Goal: Task Accomplishment & Management: Manage account settings

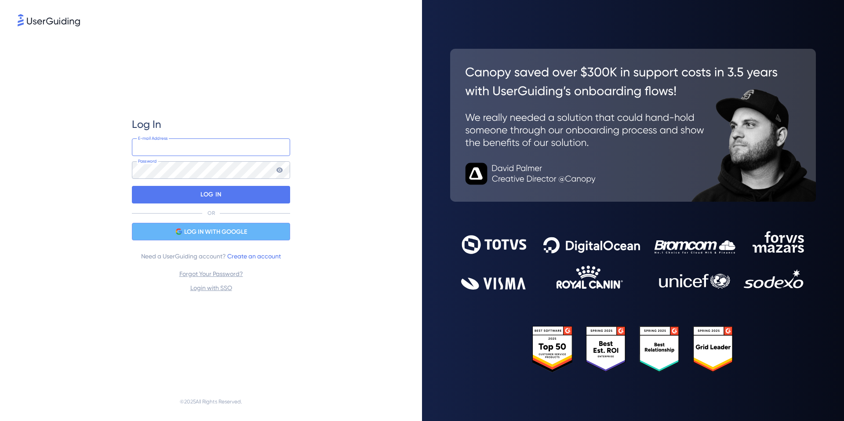
type input "y.kuramochi@medii.jp"
click at [255, 234] on div "LOG IN WITH GOOGLE" at bounding box center [211, 232] width 158 height 18
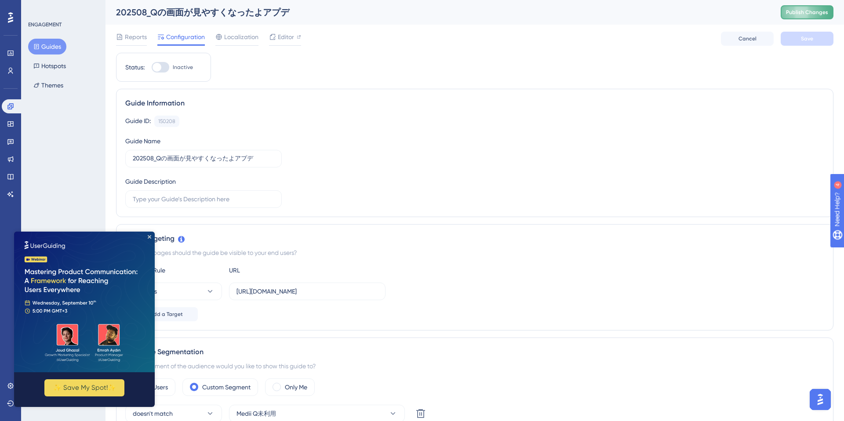
click at [791, 16] on button "Publish Changes" at bounding box center [807, 12] width 53 height 14
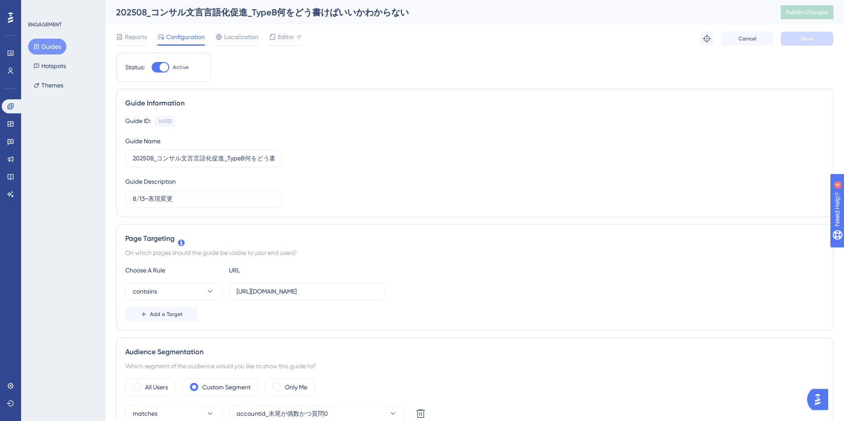
click at [163, 65] on div at bounding box center [164, 67] width 9 height 9
click at [152, 67] on input "Active" at bounding box center [151, 67] width 0 height 0
checkbox input "false"
click at [0, 0] on div "✨ Save My Spot!✨" at bounding box center [0, 0] width 0 height 0
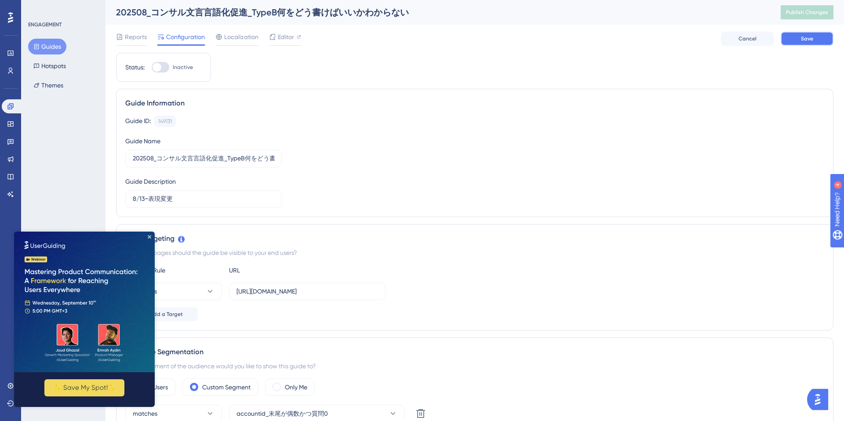
click at [798, 40] on button "Save" at bounding box center [807, 39] width 53 height 14
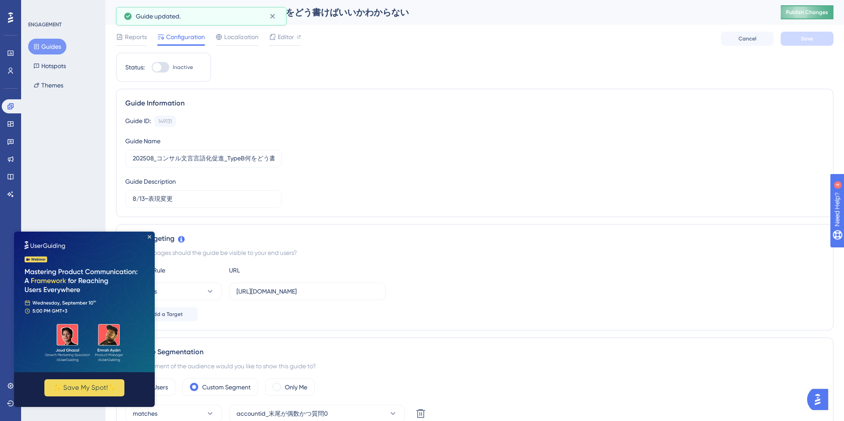
click at [795, 15] on span "Publish Changes" at bounding box center [807, 12] width 42 height 7
click at [55, 53] on button "Guides" at bounding box center [47, 47] width 38 height 16
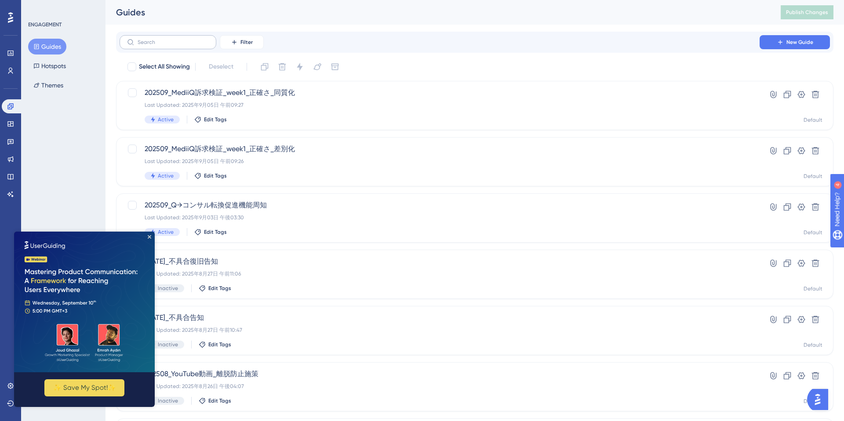
click at [201, 46] on label at bounding box center [168, 42] width 97 height 14
click at [201, 45] on input "text" at bounding box center [173, 42] width 71 height 6
click at [472, 36] on div "Filter New Guide" at bounding box center [475, 42] width 710 height 14
click at [149, 237] on icon "Close Preview" at bounding box center [150, 237] width 4 height 4
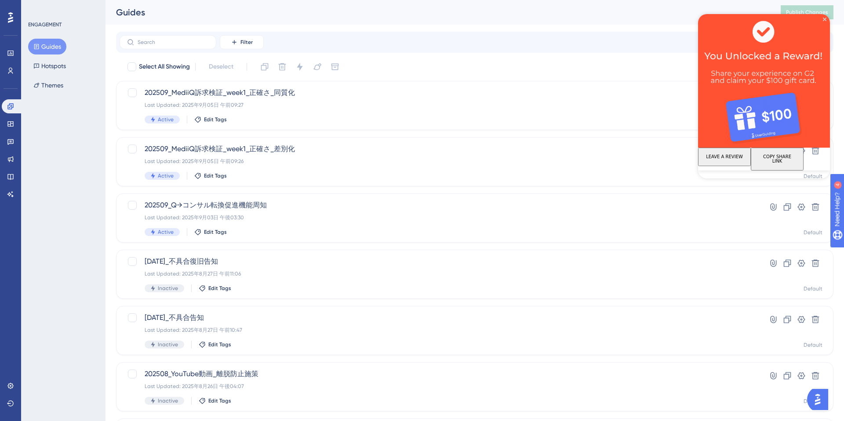
click at [425, 29] on div "Performance Users Engagement Widgets Feedback Product Updates Knowledge Base AI…" at bounding box center [475, 334] width 739 height 668
click at [824, 18] on icon "Close Preview" at bounding box center [825, 20] width 4 height 4
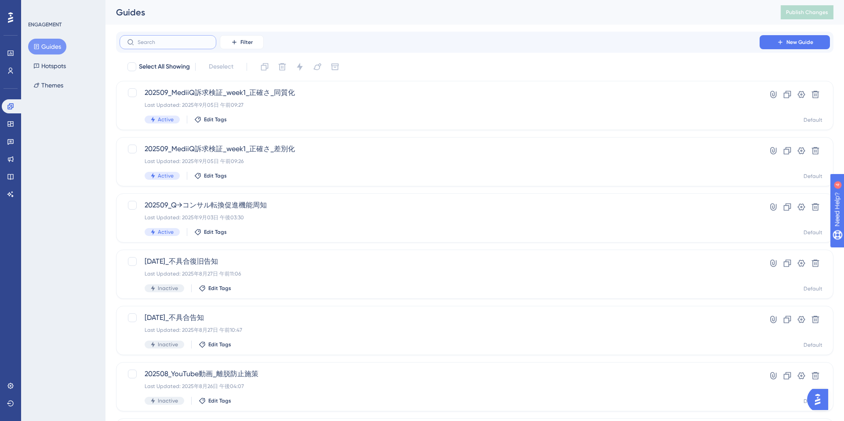
click at [208, 44] on input "text" at bounding box center [173, 42] width 71 height 6
click at [236, 46] on button "Filter" at bounding box center [242, 42] width 44 height 14
click at [242, 117] on span "Status" at bounding box center [242, 120] width 18 height 11
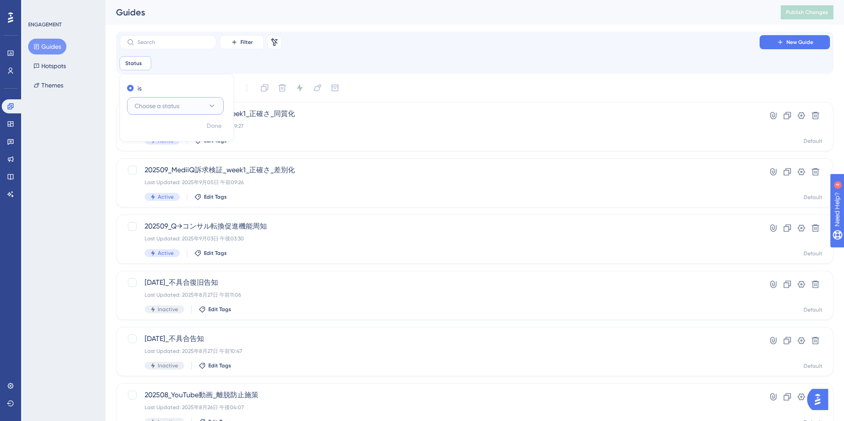
click at [197, 111] on button "Choose a status" at bounding box center [175, 106] width 97 height 18
click at [178, 130] on div "Active Active" at bounding box center [175, 133] width 71 height 18
click at [210, 130] on span "Done" at bounding box center [214, 126] width 15 height 11
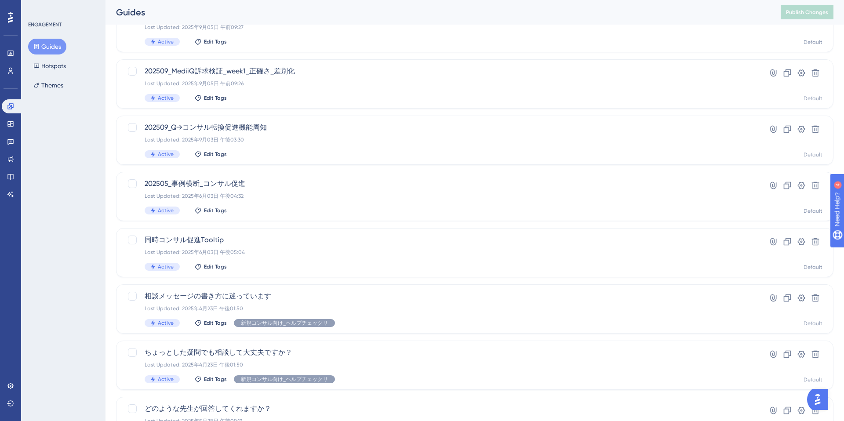
scroll to position [113, 0]
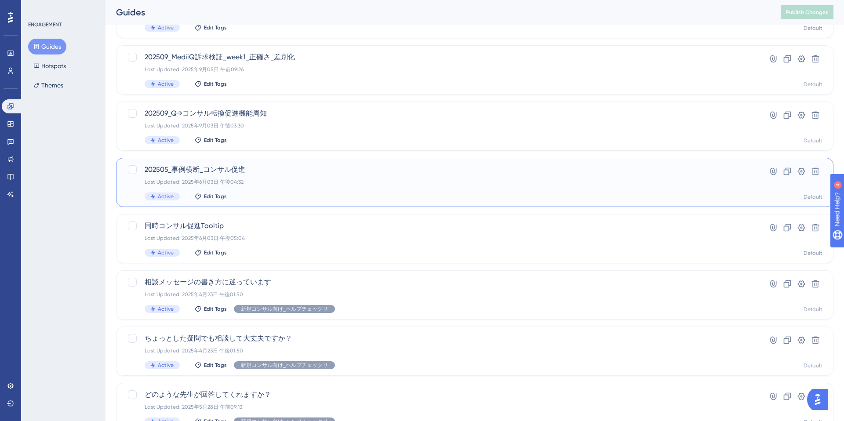
click at [372, 194] on div "Active Edit Tags" at bounding box center [440, 197] width 590 height 8
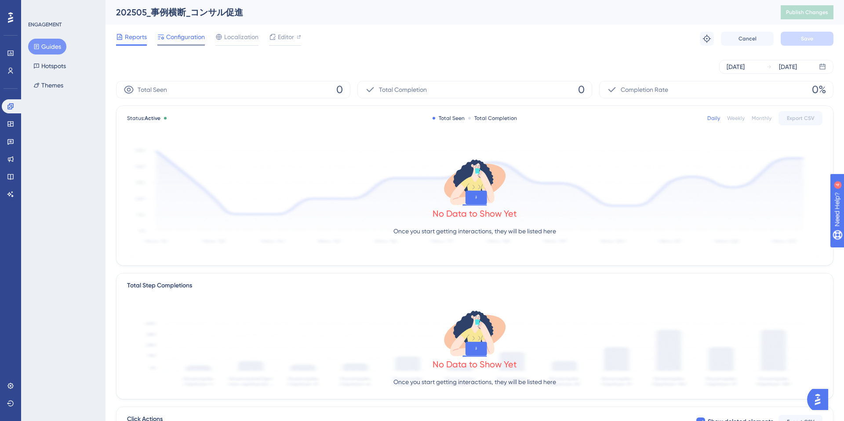
click at [175, 39] on span "Configuration" at bounding box center [185, 37] width 39 height 11
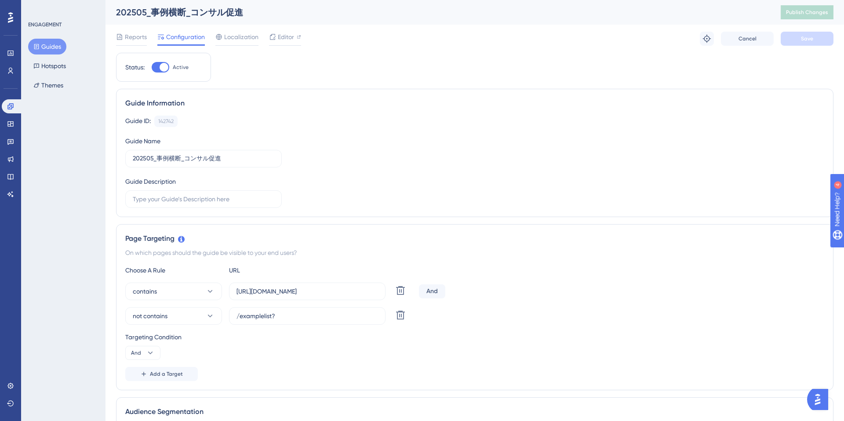
click at [164, 70] on div at bounding box center [164, 67] width 9 height 9
click at [152, 68] on input "Active" at bounding box center [151, 67] width 0 height 0
checkbox input "false"
click at [784, 36] on button "Save" at bounding box center [807, 39] width 53 height 14
click at [794, 12] on span "Publish Changes" at bounding box center [807, 12] width 42 height 7
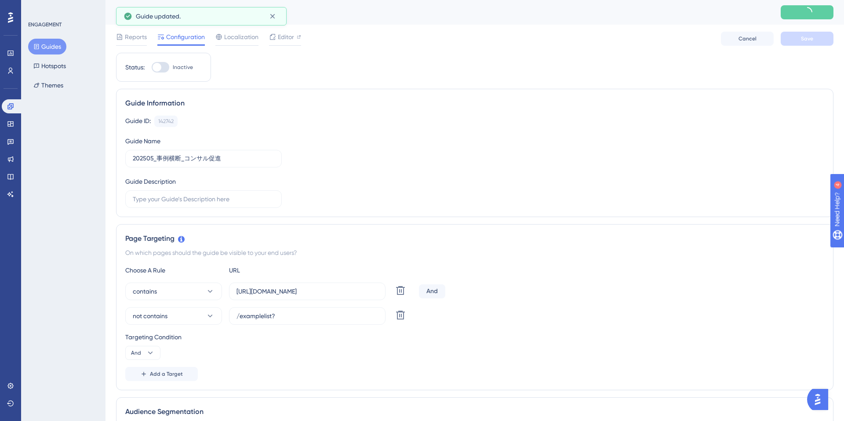
click at [59, 48] on button "Guides" at bounding box center [47, 47] width 38 height 16
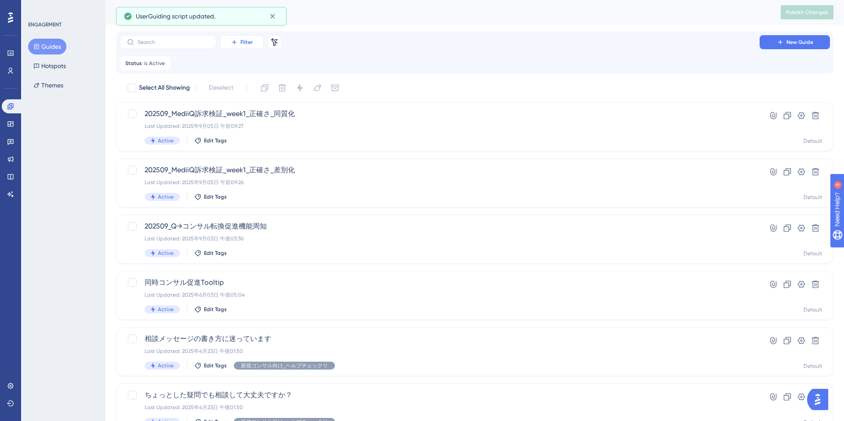
click at [248, 39] on span "Filter" at bounding box center [246, 42] width 12 height 7
click at [255, 120] on div "Status Status" at bounding box center [251, 120] width 36 height 18
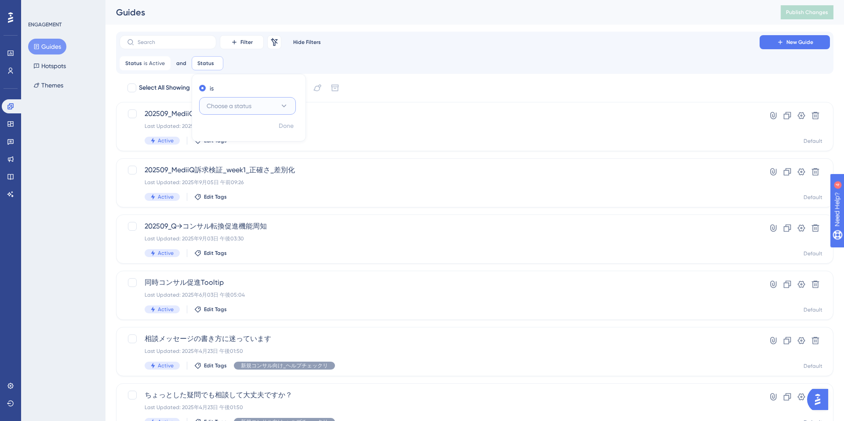
click at [242, 104] on span "Choose a status" at bounding box center [229, 106] width 45 height 11
click at [239, 130] on div "Active Active" at bounding box center [247, 133] width 71 height 18
click at [291, 129] on span "Done" at bounding box center [286, 126] width 15 height 11
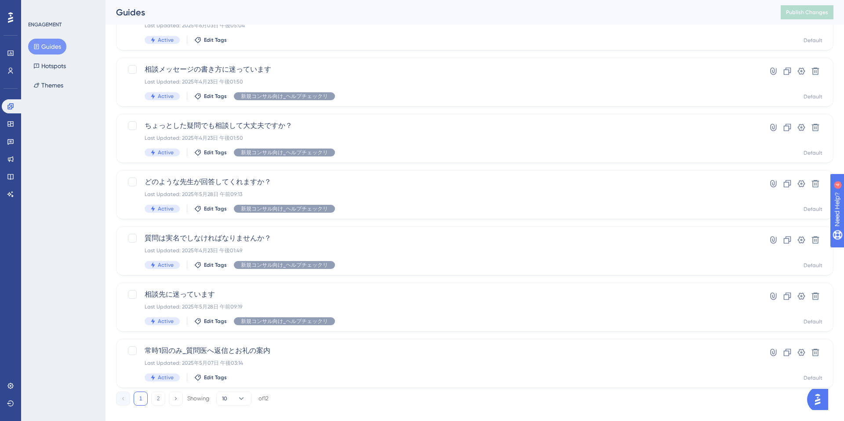
scroll to position [282, 0]
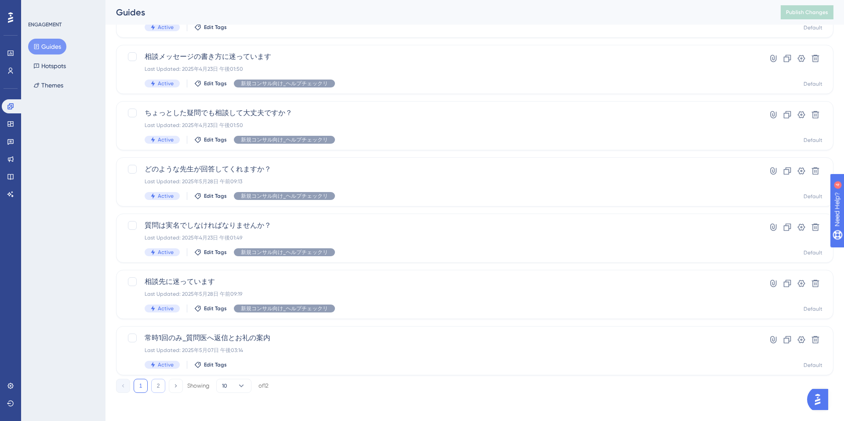
click at [158, 382] on button "2" at bounding box center [158, 386] width 14 height 14
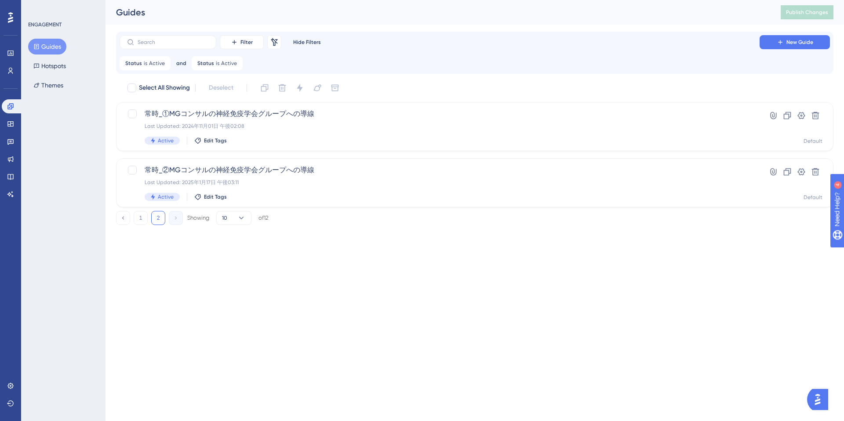
scroll to position [0, 0]
click at [12, 69] on icon at bounding box center [10, 71] width 5 height 6
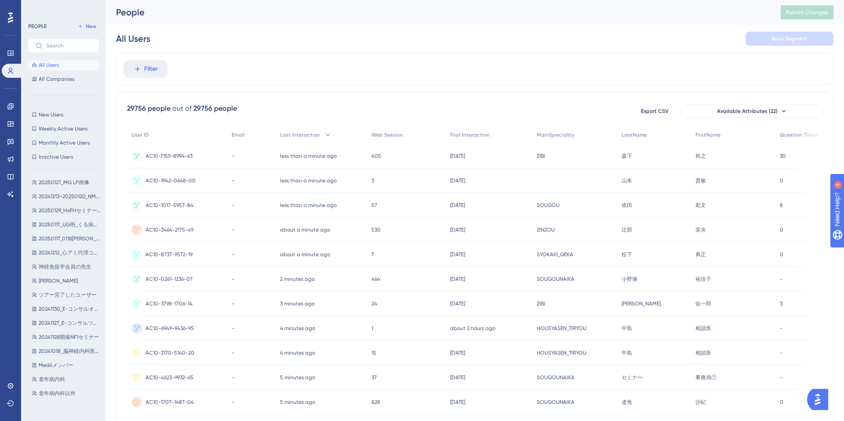
scroll to position [419, 0]
click at [68, 259] on span "神経免疫学会員の先生" at bounding box center [65, 259] width 53 height 7
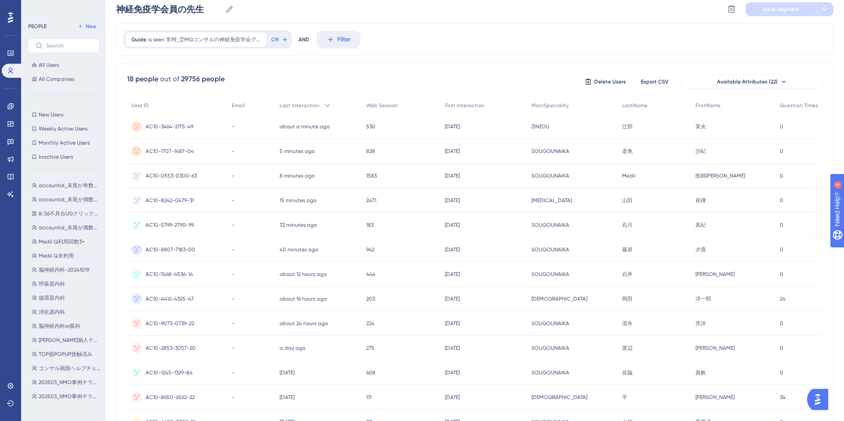
scroll to position [0, 0]
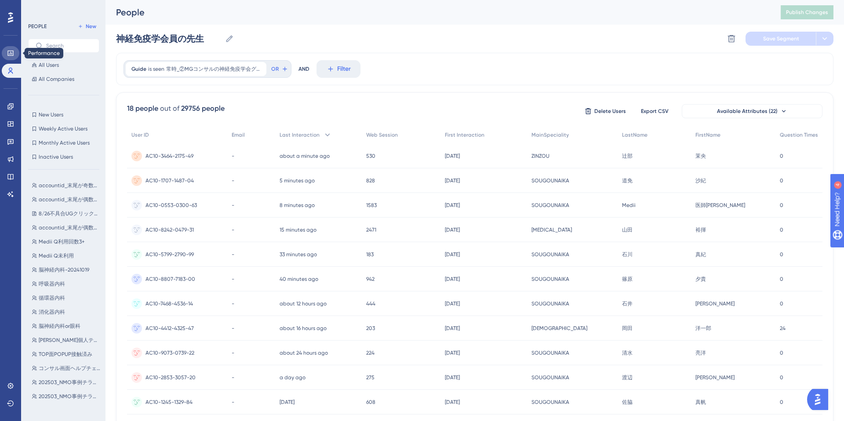
click at [12, 59] on link at bounding box center [11, 53] width 18 height 14
